Goal: Transaction & Acquisition: Purchase product/service

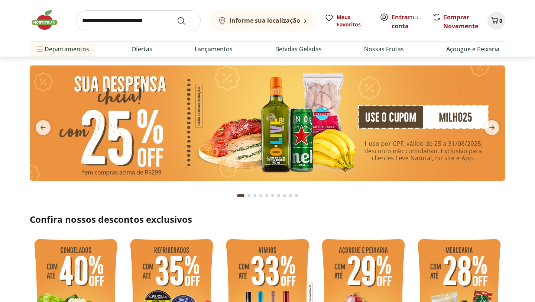
click at [261, 21] on b "Informe sua localização" at bounding box center [265, 20] width 71 height 8
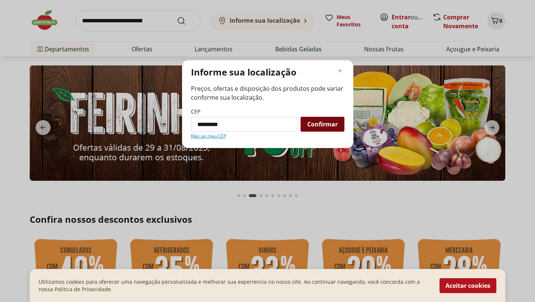
type input "*********"
click at [315, 118] on div "Confirmar" at bounding box center [323, 124] width 44 height 15
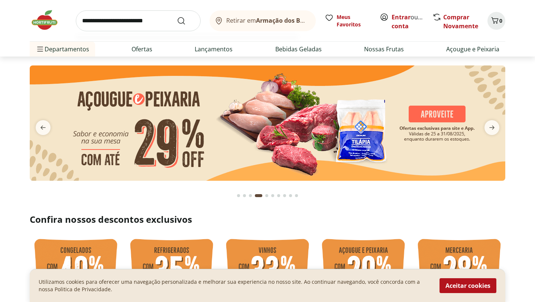
click at [137, 24] on input "search" at bounding box center [138, 20] width 125 height 21
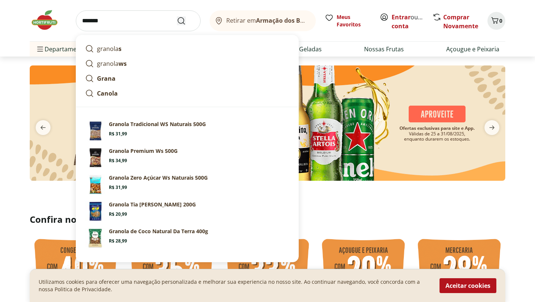
type input "*******"
click at [183, 19] on icon "Submit Search" at bounding box center [181, 20] width 9 height 9
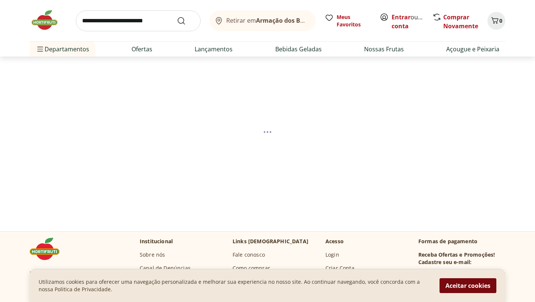
click at [476, 283] on button "Aceitar cookies" at bounding box center [468, 285] width 57 height 15
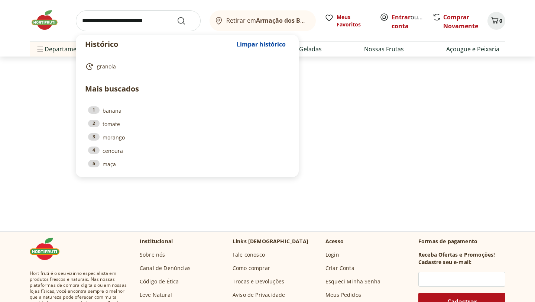
click at [120, 19] on input "search" at bounding box center [138, 20] width 125 height 21
click at [106, 65] on span "granola" at bounding box center [106, 66] width 19 height 7
type input "*******"
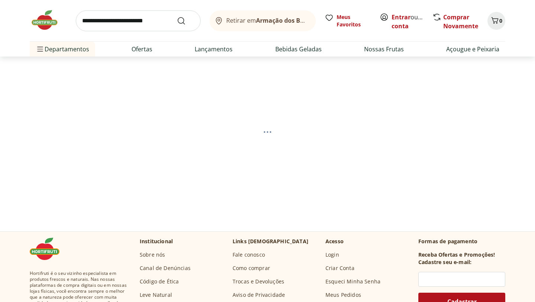
select select "**********"
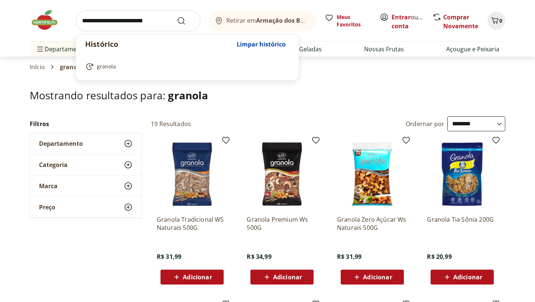
click at [131, 25] on input "search" at bounding box center [138, 20] width 125 height 21
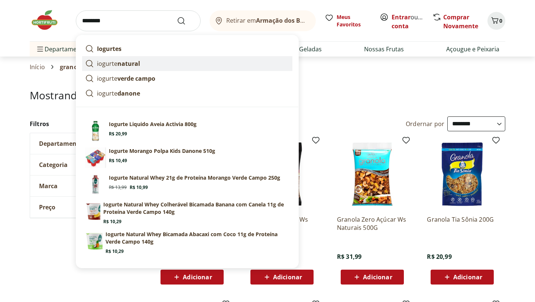
click at [112, 61] on p "iogurte natural" at bounding box center [118, 63] width 43 height 9
type input "**********"
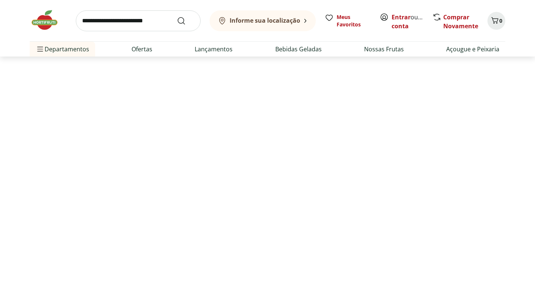
select select "**********"
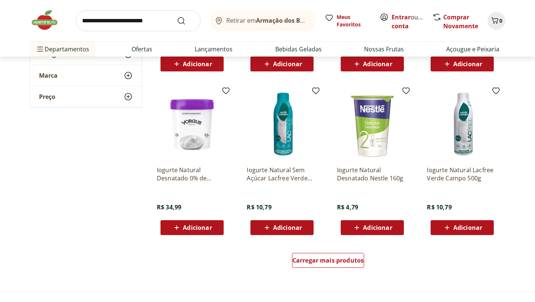
scroll to position [380, 0]
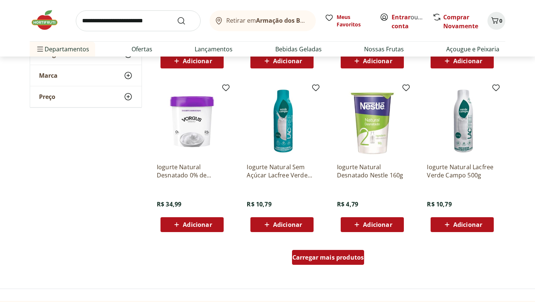
click at [322, 259] on span "Carregar mais produtos" at bounding box center [329, 257] width 72 height 6
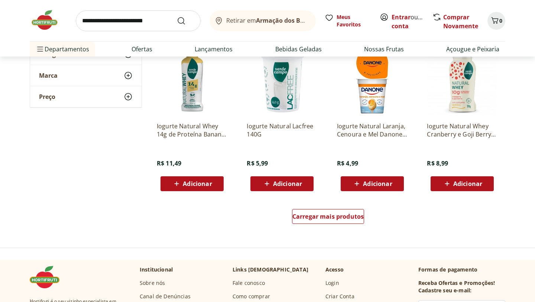
scroll to position [907, 0]
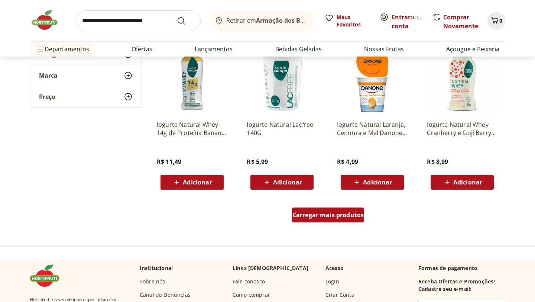
click at [313, 212] on span "Carregar mais produtos" at bounding box center [329, 215] width 72 height 6
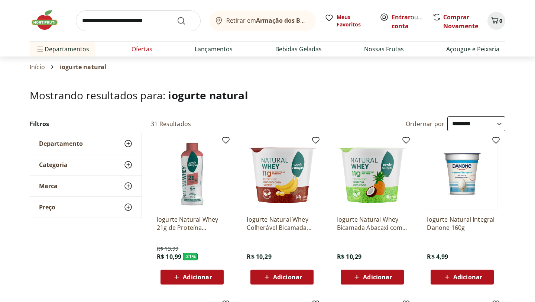
click at [145, 53] on link "Ofertas" at bounding box center [142, 49] width 21 height 9
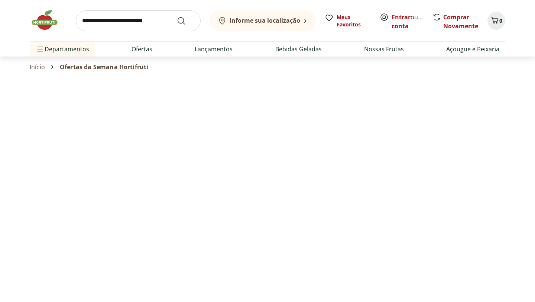
select select "**********"
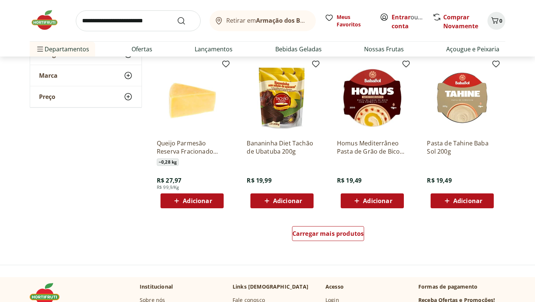
scroll to position [378, 0]
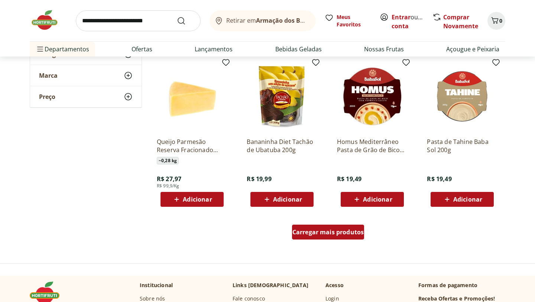
click at [341, 231] on span "Carregar mais produtos" at bounding box center [329, 232] width 72 height 6
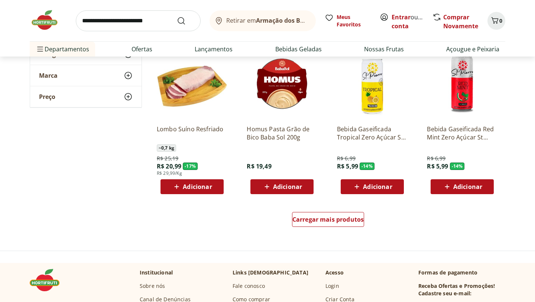
scroll to position [876, 0]
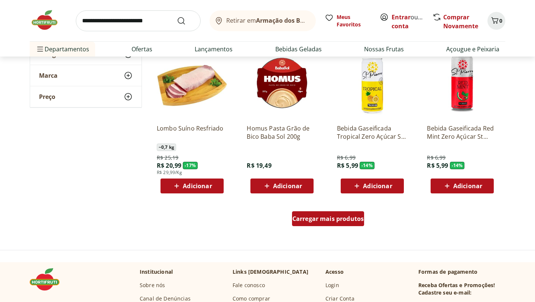
click at [324, 223] on div "Carregar mais produtos" at bounding box center [328, 218] width 73 height 15
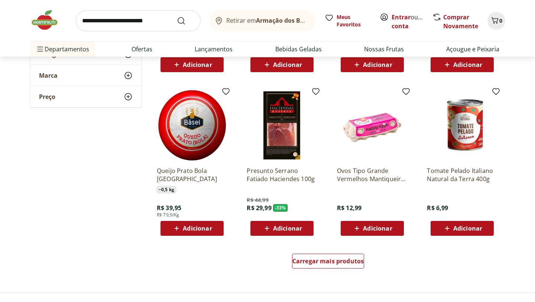
scroll to position [1319, 0]
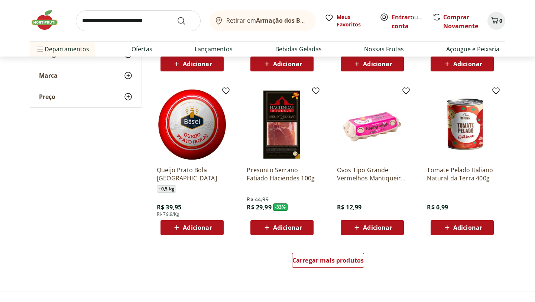
click at [208, 126] on img at bounding box center [192, 124] width 71 height 71
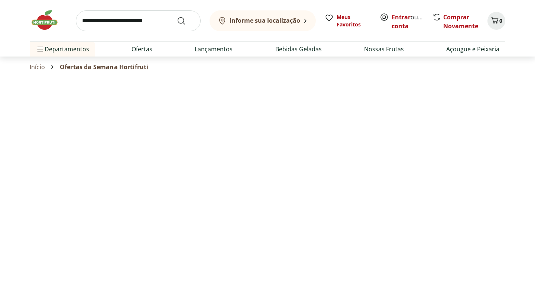
select select "**********"
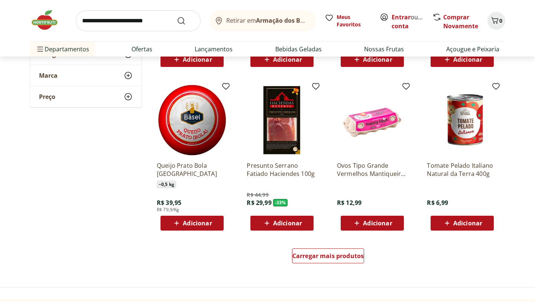
scroll to position [1334, 0]
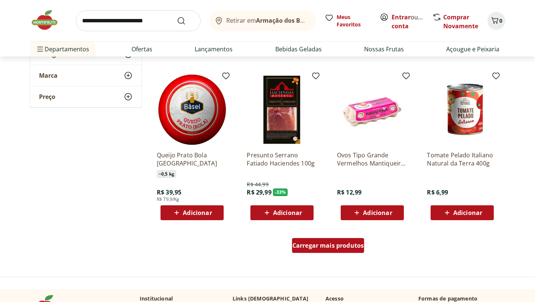
click at [312, 245] on span "Carregar mais produtos" at bounding box center [329, 245] width 72 height 6
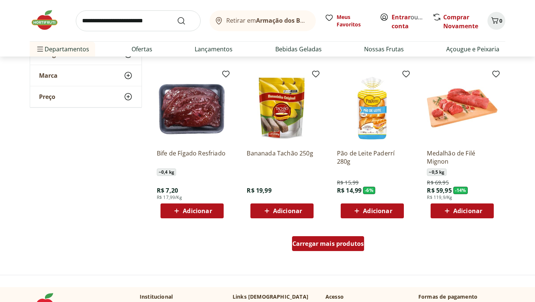
scroll to position [1823, 0]
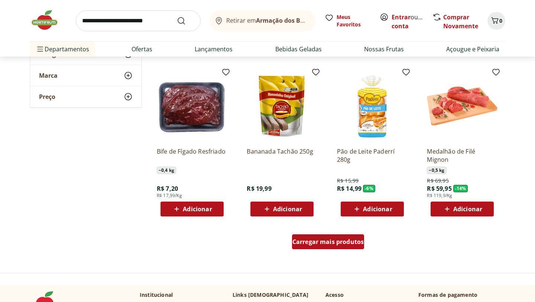
click at [312, 245] on span "Carregar mais produtos" at bounding box center [329, 242] width 72 height 6
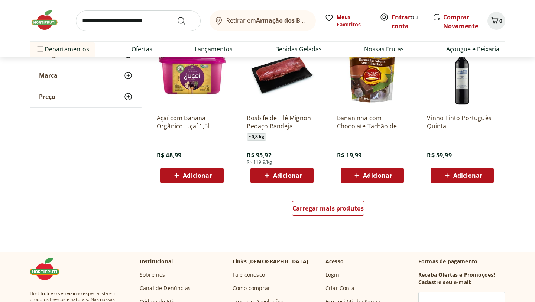
scroll to position [2343, 0]
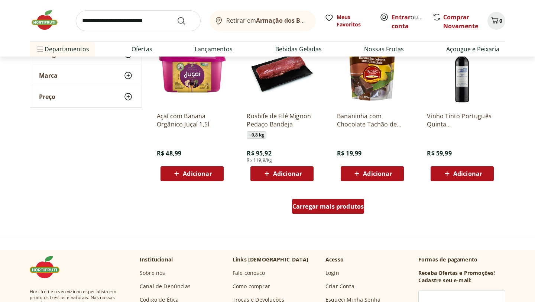
click at [303, 206] on span "Carregar mais produtos" at bounding box center [329, 206] width 72 height 6
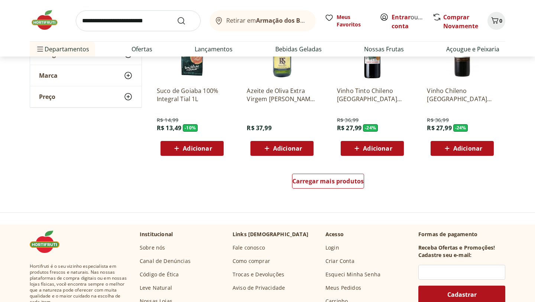
scroll to position [2859, 0]
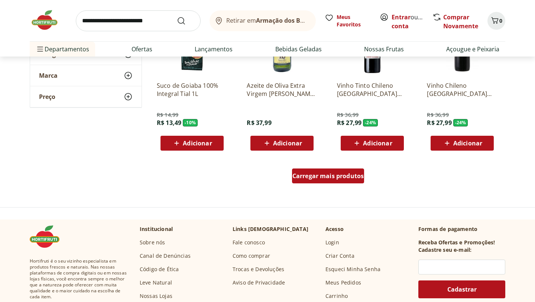
click at [317, 176] on span "Carregar mais produtos" at bounding box center [329, 176] width 72 height 6
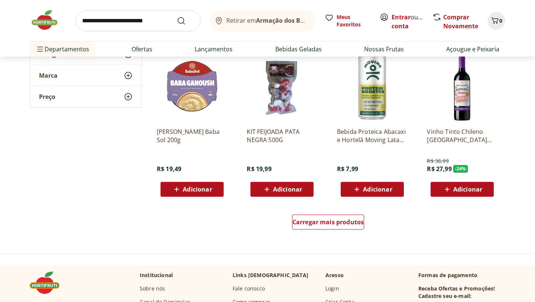
scroll to position [3298, 0]
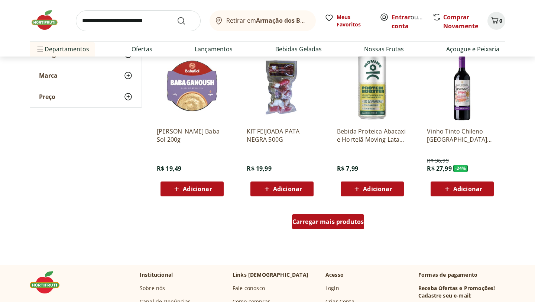
click at [322, 220] on span "Carregar mais produtos" at bounding box center [329, 222] width 72 height 6
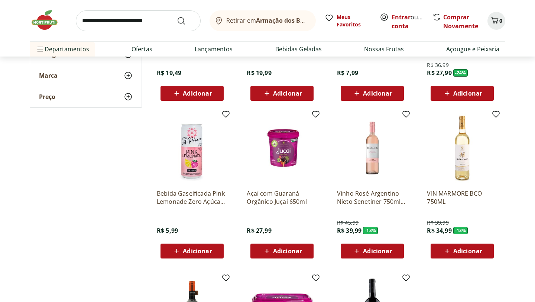
scroll to position [3399, 0]
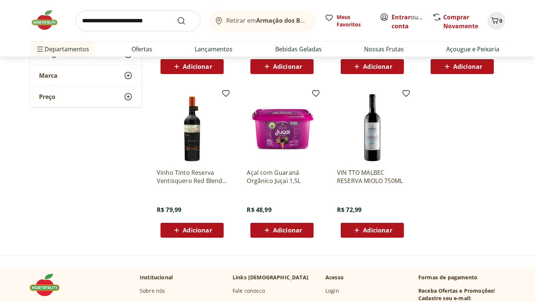
scroll to position [3569, 0]
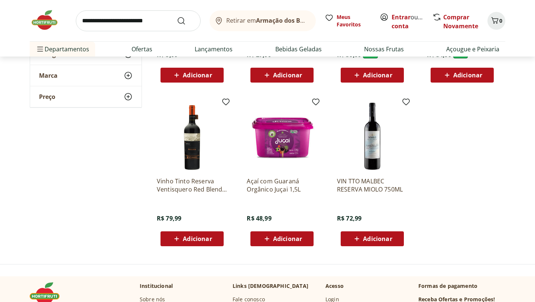
click at [282, 147] on img at bounding box center [282, 135] width 71 height 71
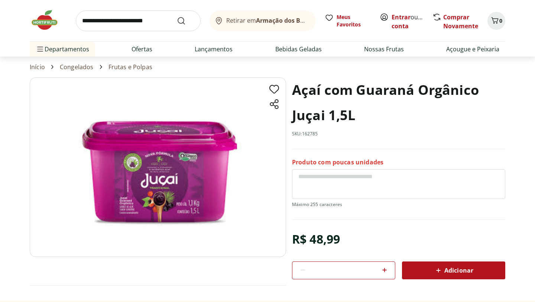
click at [437, 268] on icon at bounding box center [438, 270] width 9 height 9
click at [135, 45] on link "Ofertas" at bounding box center [142, 49] width 21 height 9
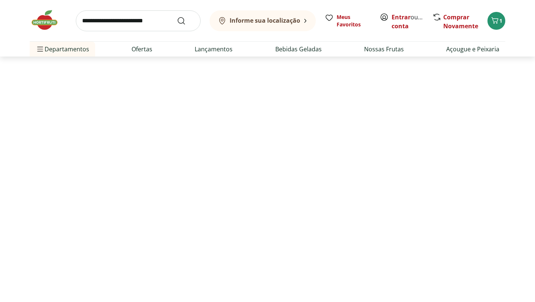
select select "**********"
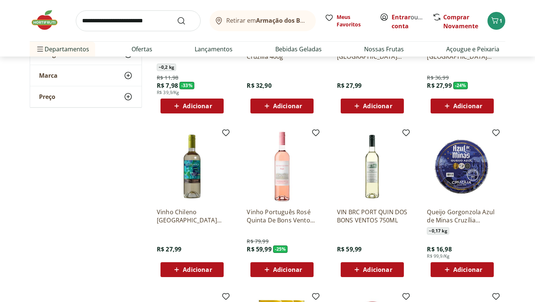
scroll to position [150, 0]
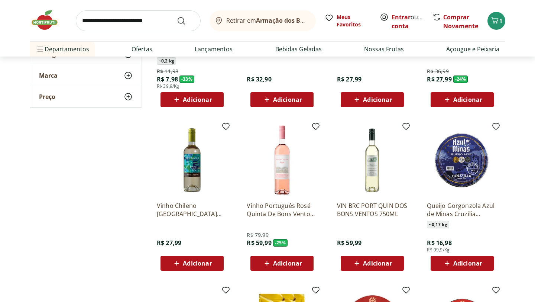
click at [474, 262] on span "Adicionar" at bounding box center [468, 263] width 29 height 6
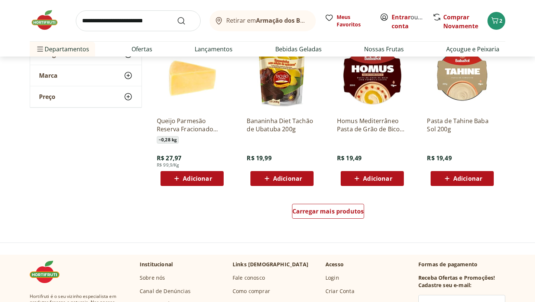
scroll to position [402, 0]
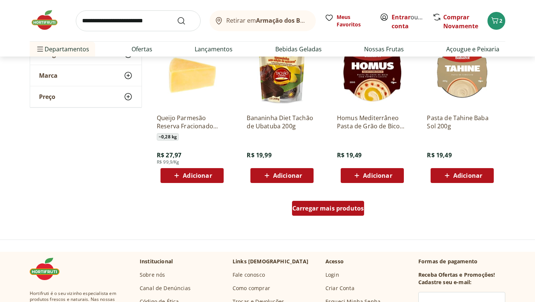
click at [335, 211] on span "Carregar mais produtos" at bounding box center [329, 208] width 72 height 6
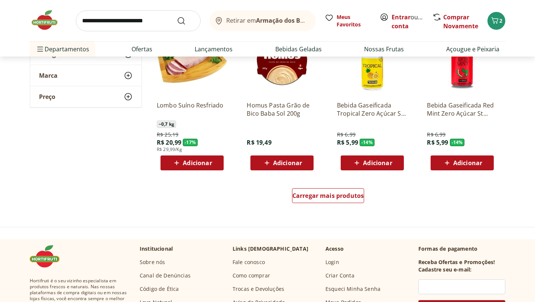
scroll to position [923, 0]
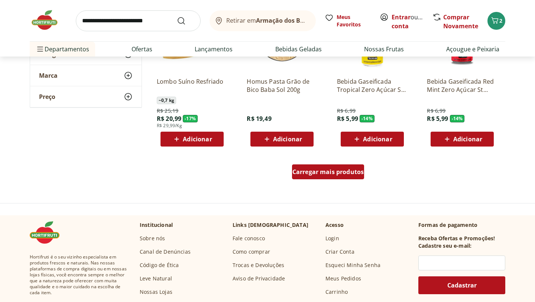
click at [333, 170] on span "Carregar mais produtos" at bounding box center [329, 172] width 72 height 6
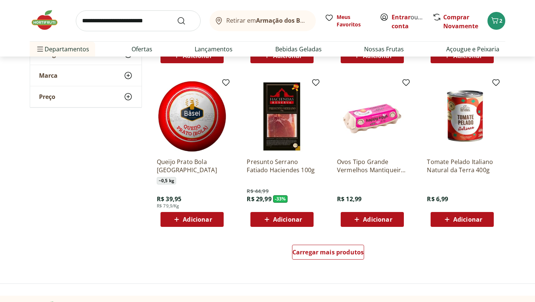
scroll to position [1329, 0]
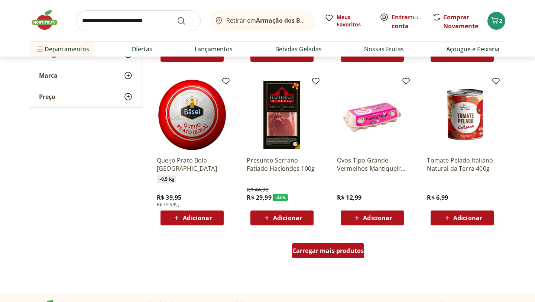
click at [331, 250] on span "Carregar mais produtos" at bounding box center [329, 251] width 72 height 6
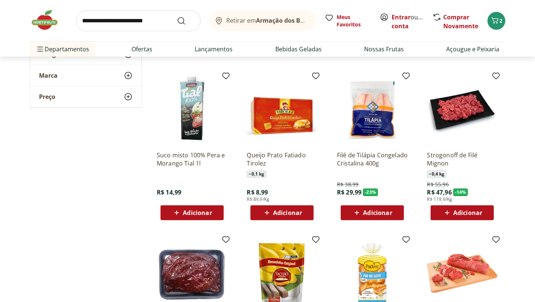
scroll to position [1658, 0]
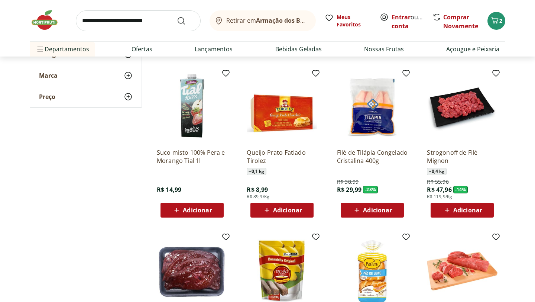
click at [383, 211] on span "Adicionar" at bounding box center [377, 210] width 29 height 6
click at [394, 210] on icon at bounding box center [393, 209] width 9 height 9
type input "*"
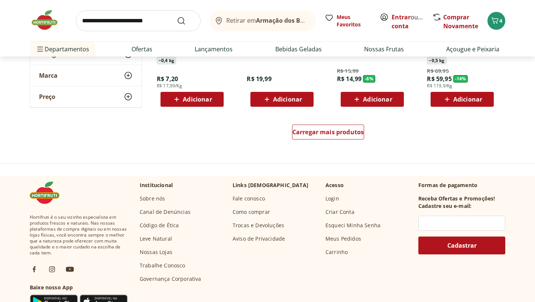
scroll to position [1933, 0]
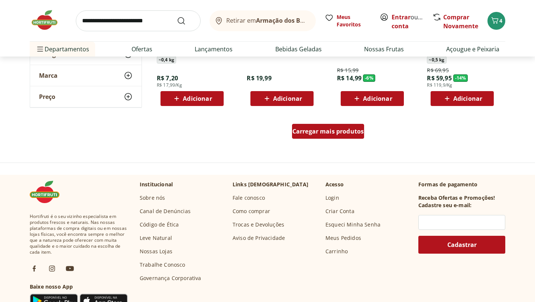
click at [329, 132] on span "Carregar mais produtos" at bounding box center [329, 131] width 72 height 6
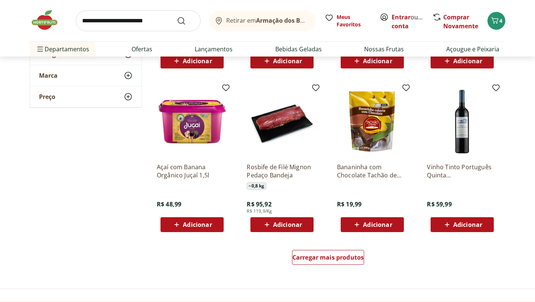
scroll to position [2293, 0]
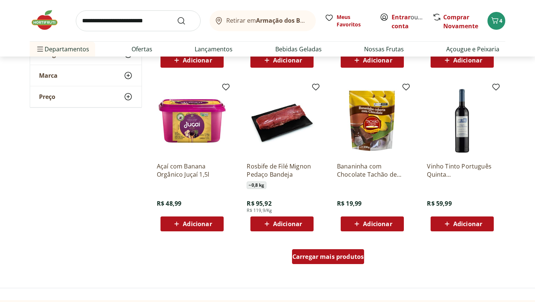
click at [322, 254] on span "Carregar mais produtos" at bounding box center [329, 257] width 72 height 6
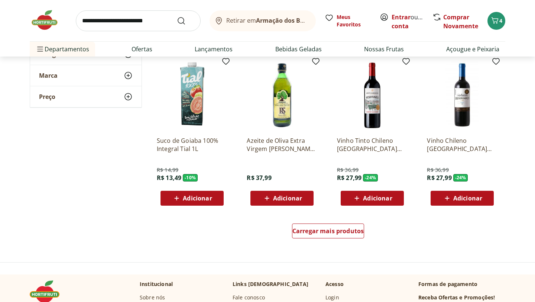
scroll to position [2807, 0]
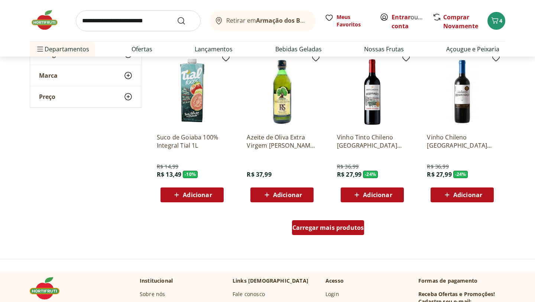
click at [331, 228] on span "Carregar mais produtos" at bounding box center [329, 228] width 72 height 6
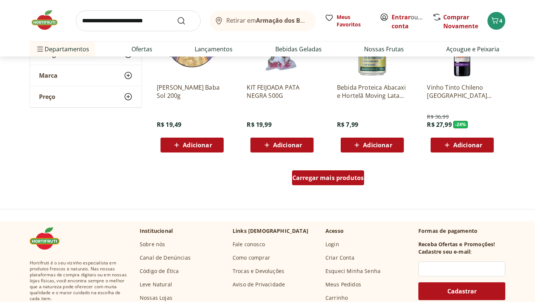
scroll to position [3343, 0]
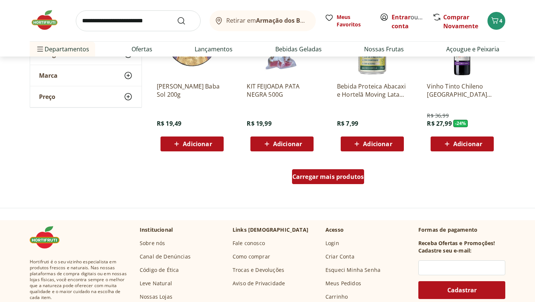
click at [335, 174] on span "Carregar mais produtos" at bounding box center [329, 177] width 72 height 6
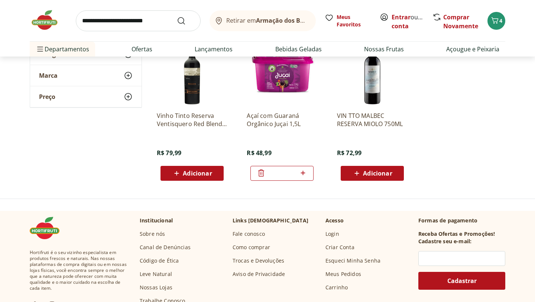
scroll to position [3635, 0]
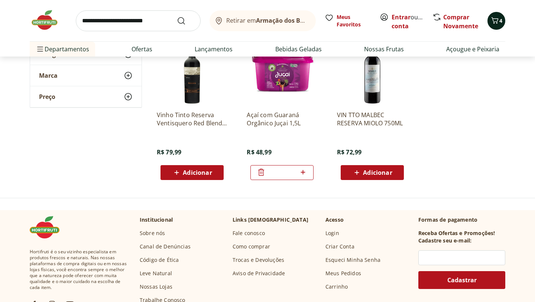
click at [497, 21] on icon "Carrinho" at bounding box center [495, 20] width 9 height 9
